Goal: Find specific page/section: Find specific page/section

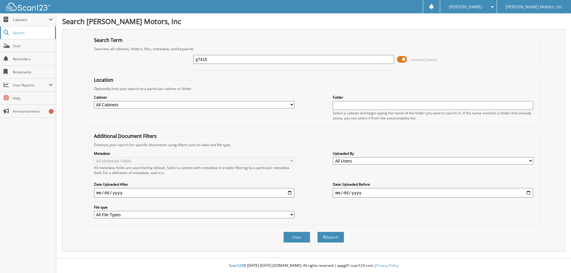
type input "g7415"
click at [317, 232] on button "Search" at bounding box center [330, 237] width 27 height 11
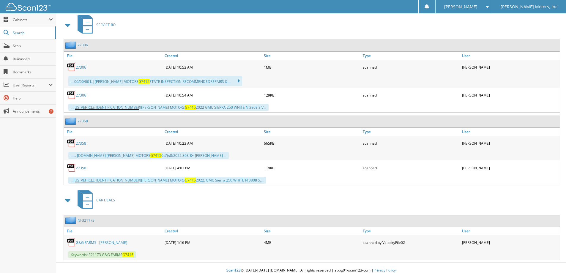
scroll to position [268, 0]
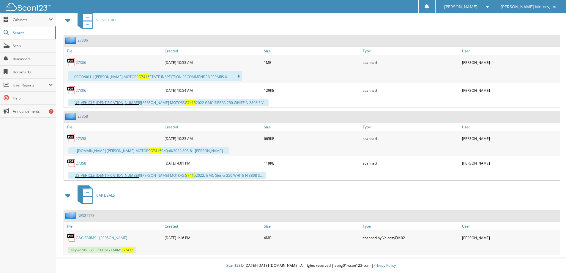
click at [105, 238] on link "G&G FARMS - [PERSON_NAME]" at bounding box center [101, 237] width 51 height 5
